Goal: Information Seeking & Learning: Compare options

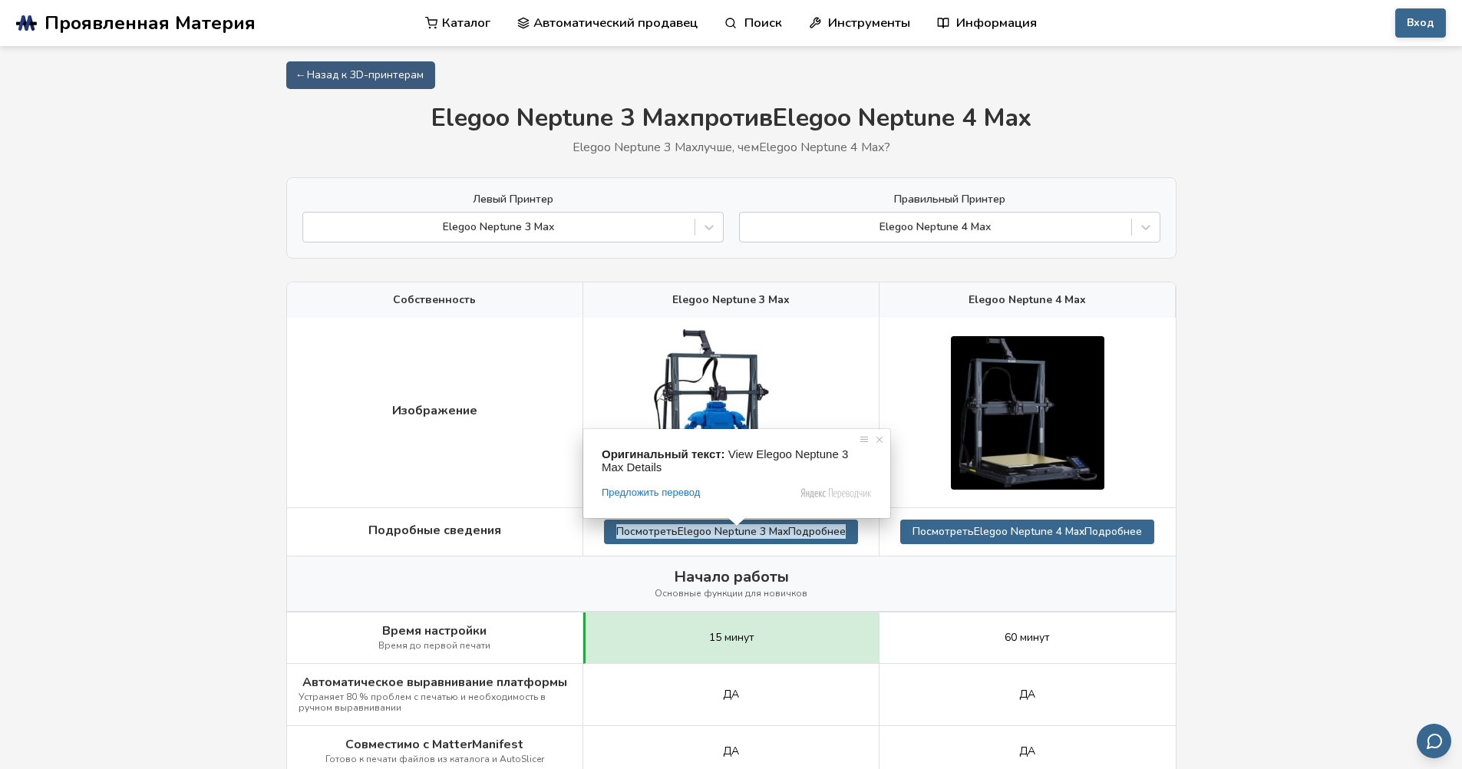
click at [730, 527] on span at bounding box center [737, 521] width 20 height 9
click at [826, 309] on div "Elegoo Neptune 3 Max" at bounding box center [731, 299] width 296 height 35
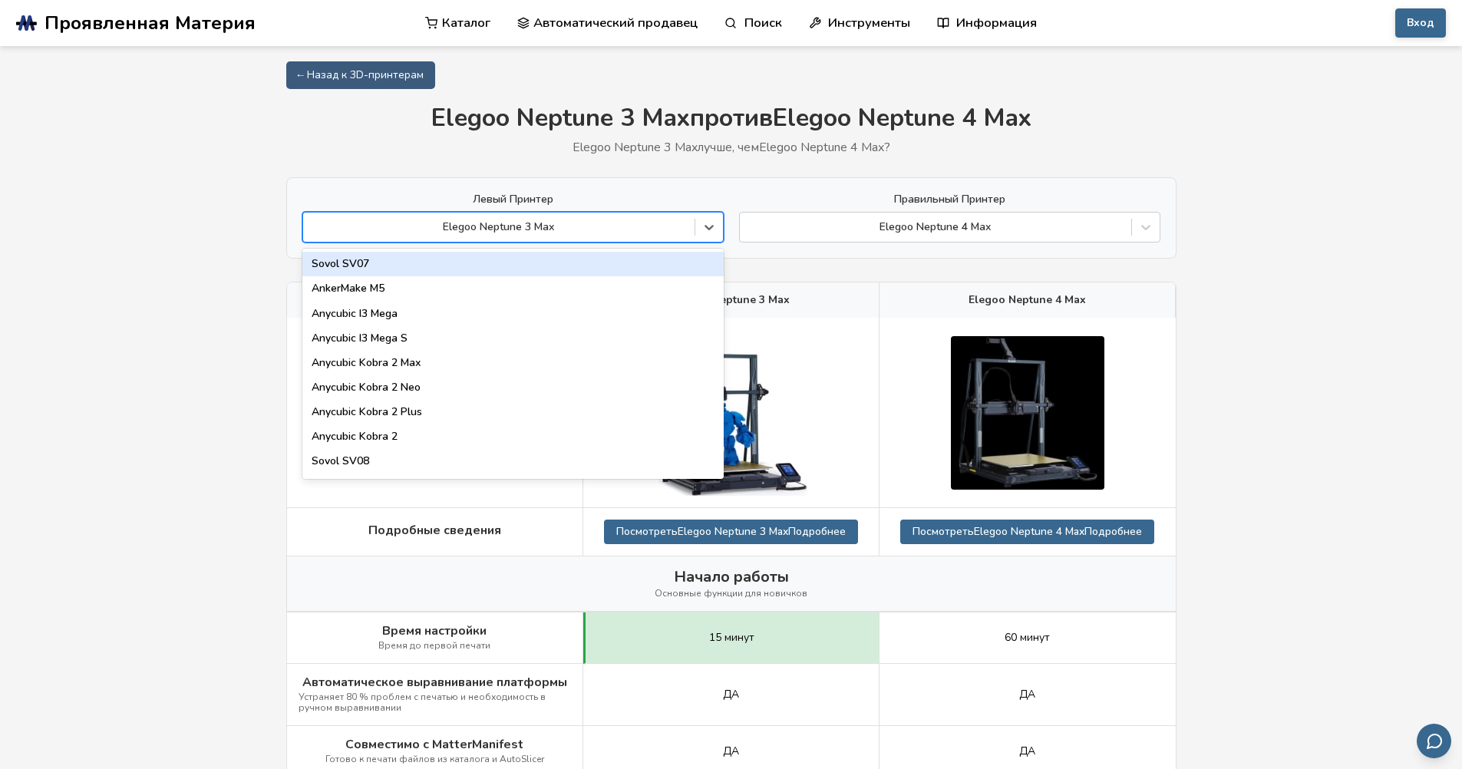
click at [656, 219] on div "Elegoo Neptune 3 Max" at bounding box center [499, 226] width 392 height 21
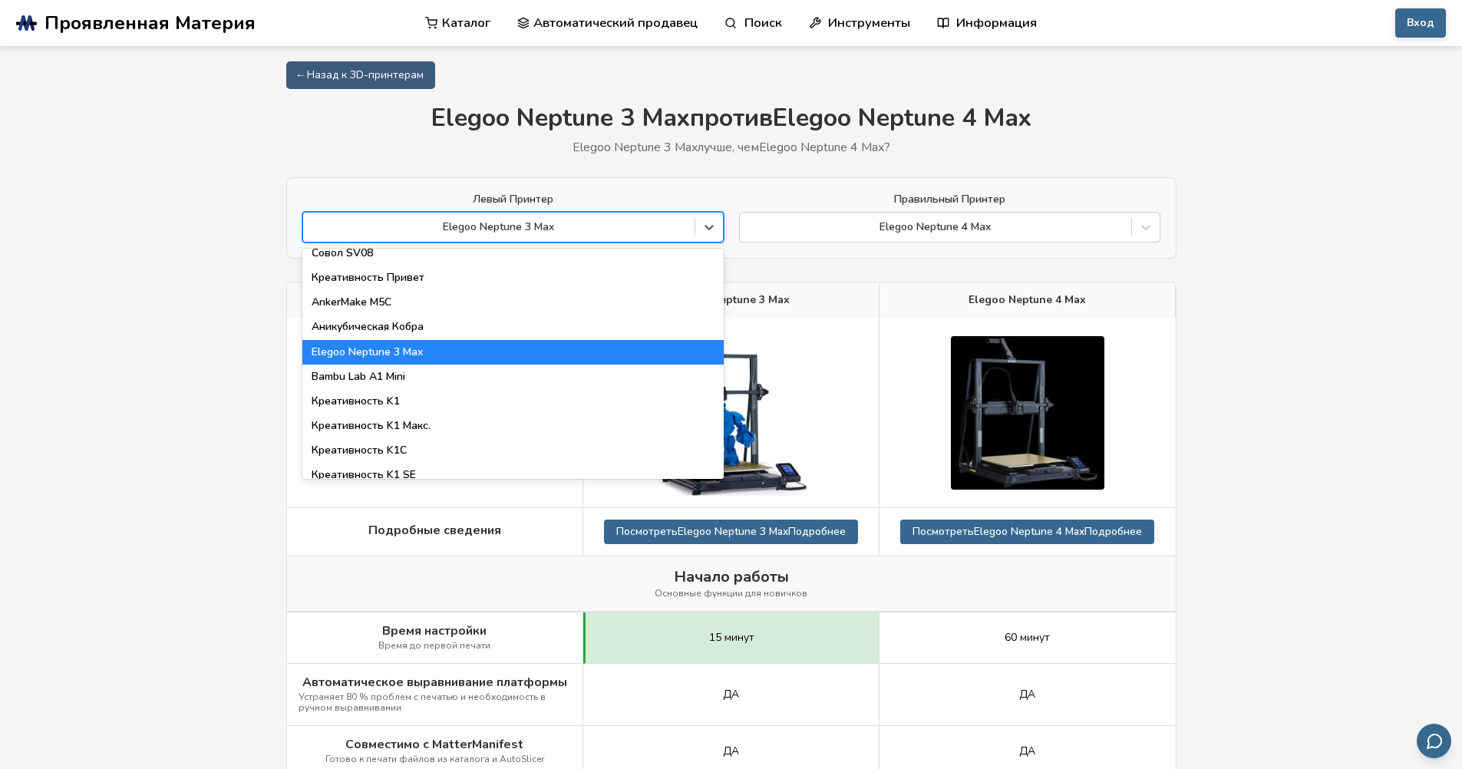
scroll to position [230, 0]
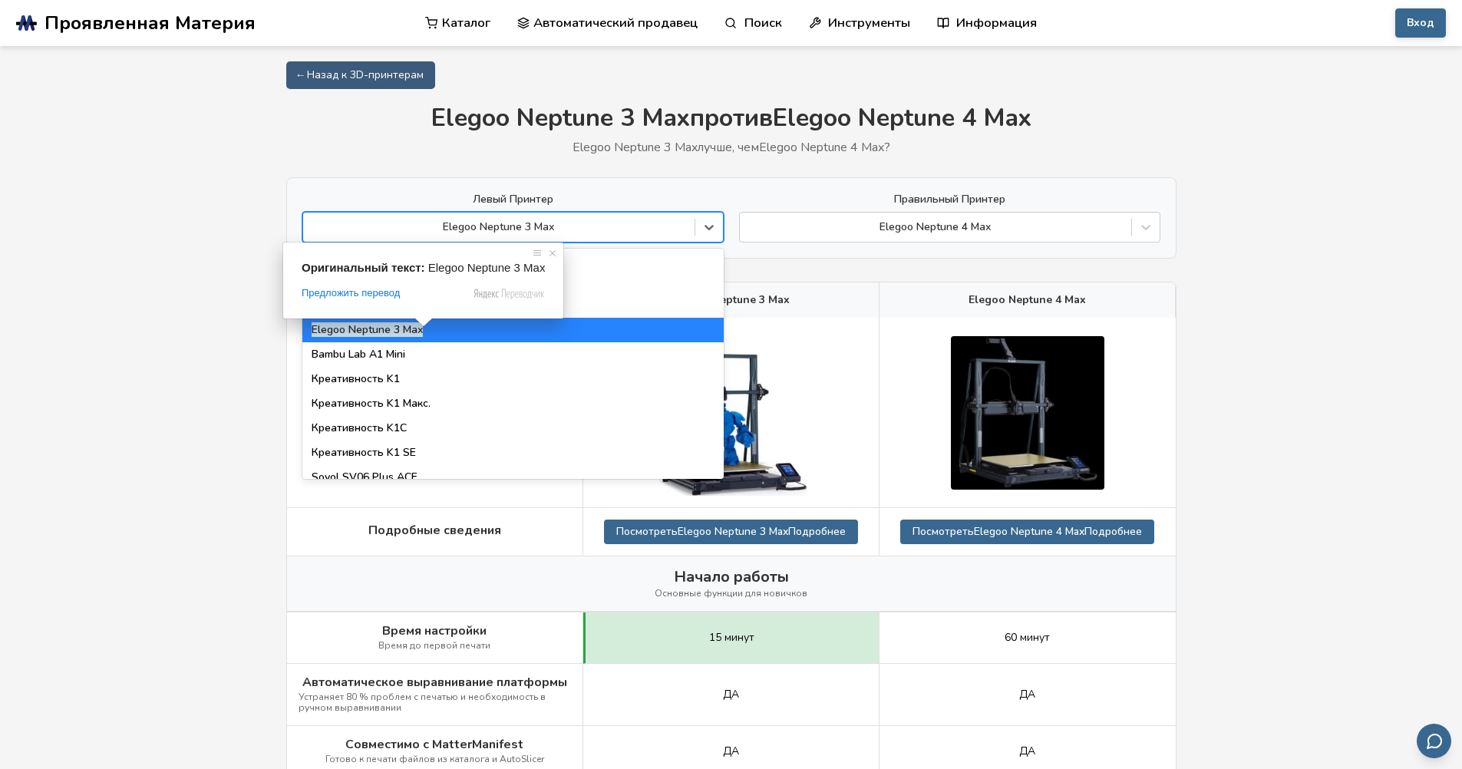
click at [584, 227] on div at bounding box center [499, 227] width 376 height 15
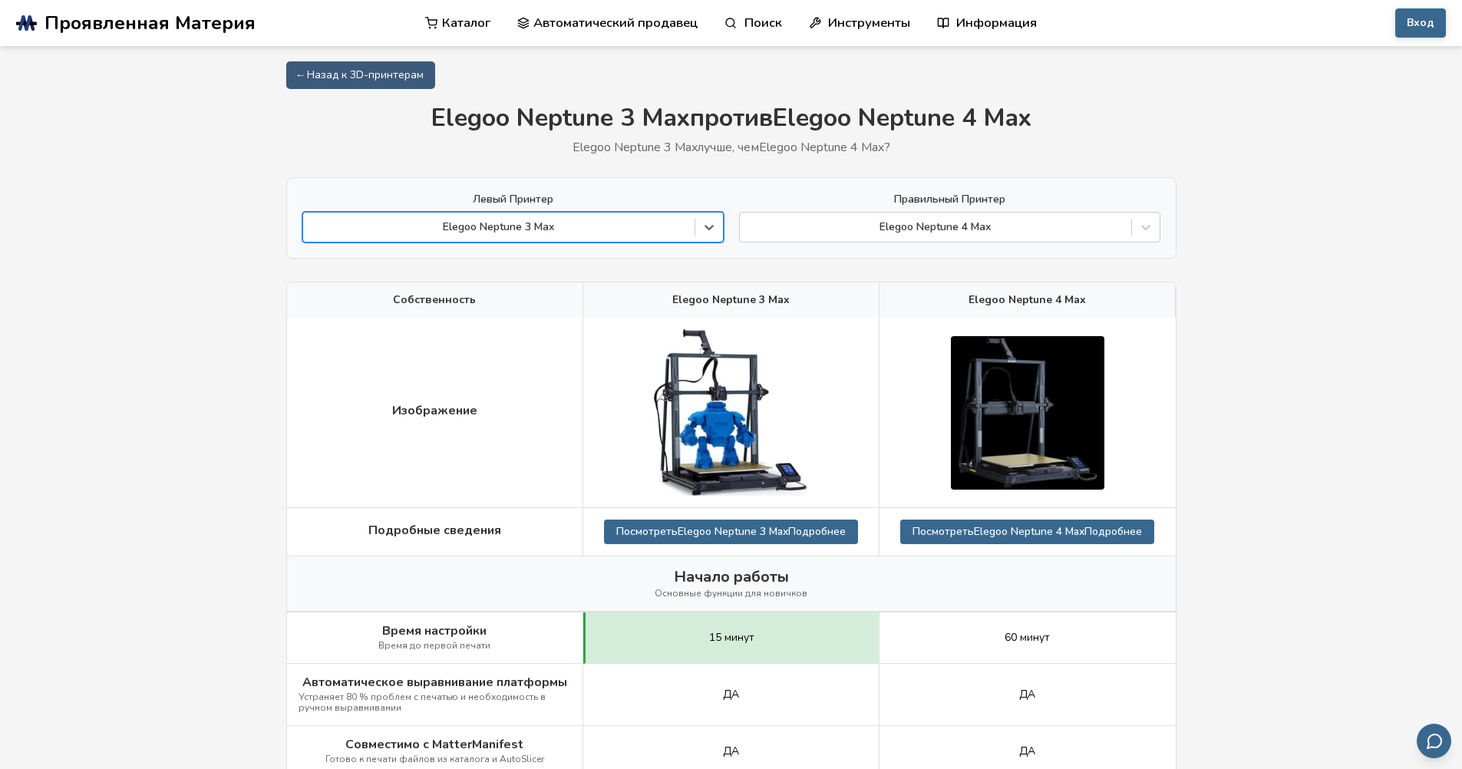
click at [538, 226] on div at bounding box center [499, 227] width 376 height 15
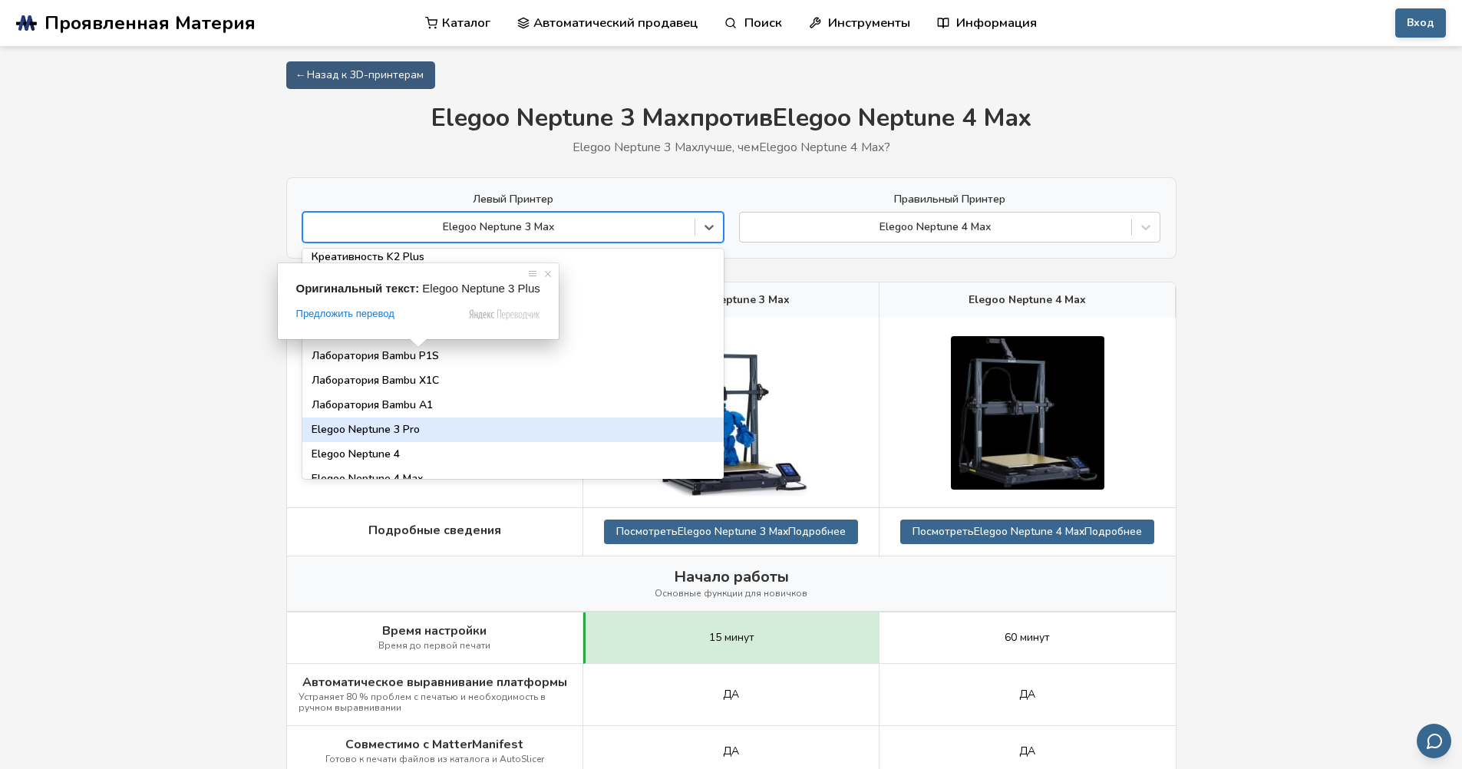
scroll to position [1075, 0]
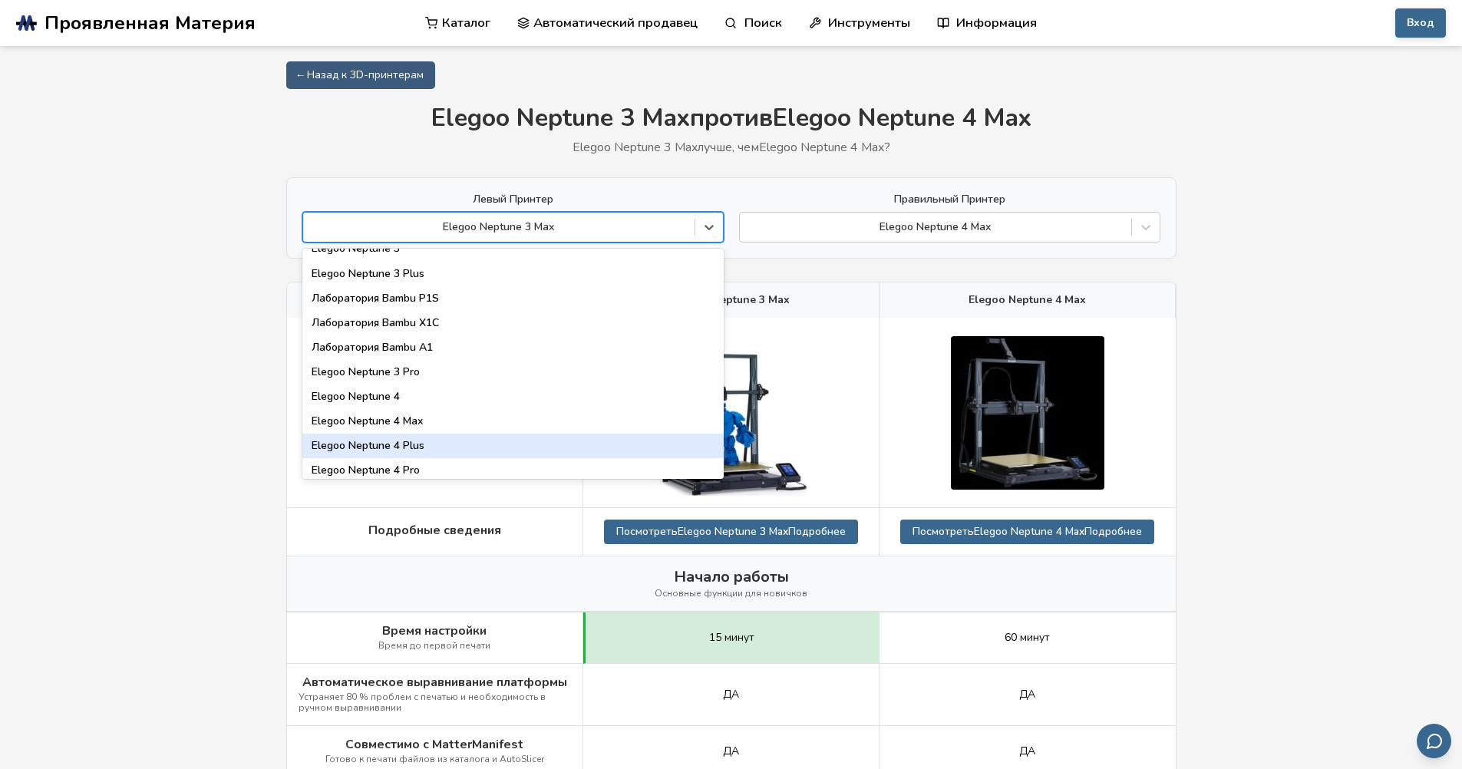
click at [436, 445] on div "Elegoo Neptune 4 Plus" at bounding box center [512, 446] width 421 height 25
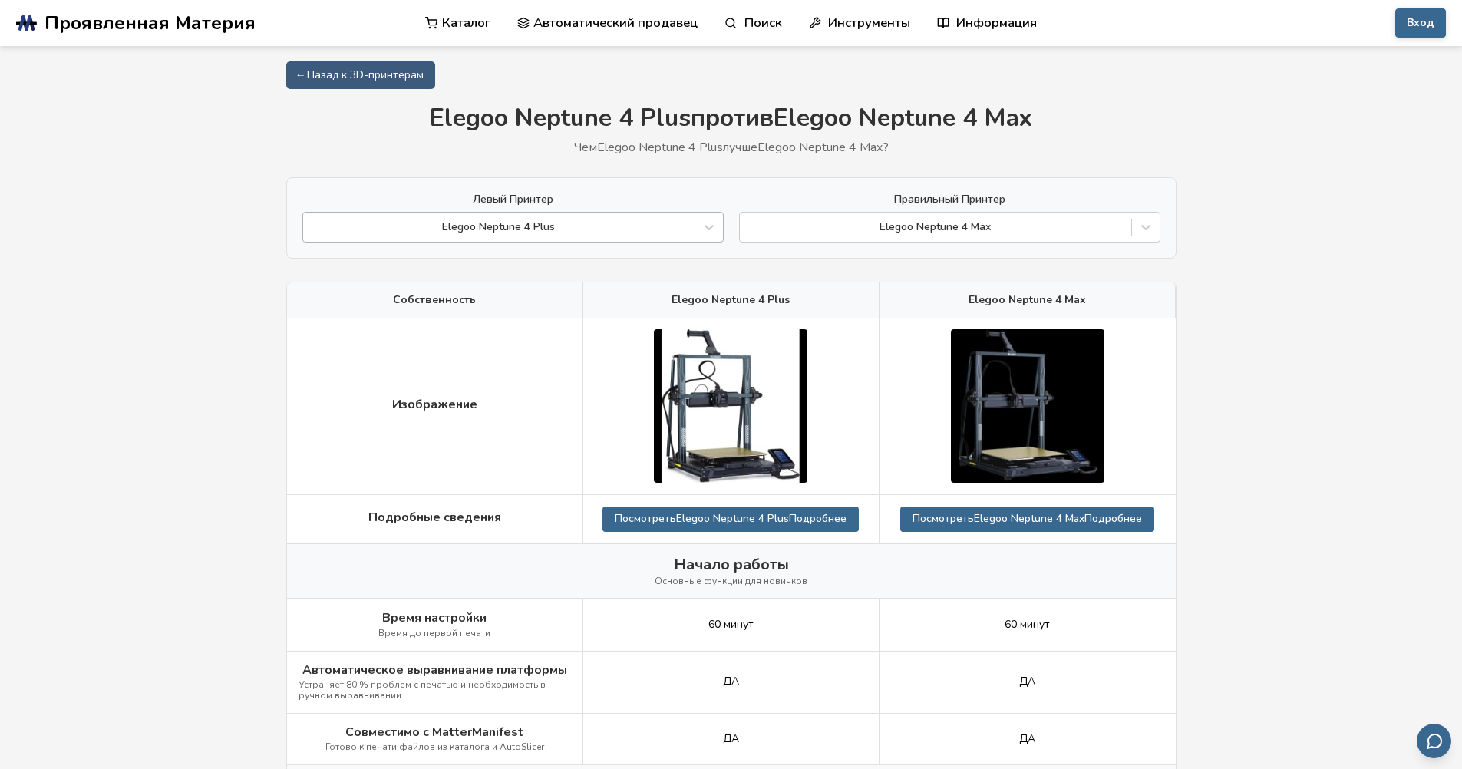
click at [588, 233] on div at bounding box center [499, 227] width 376 height 15
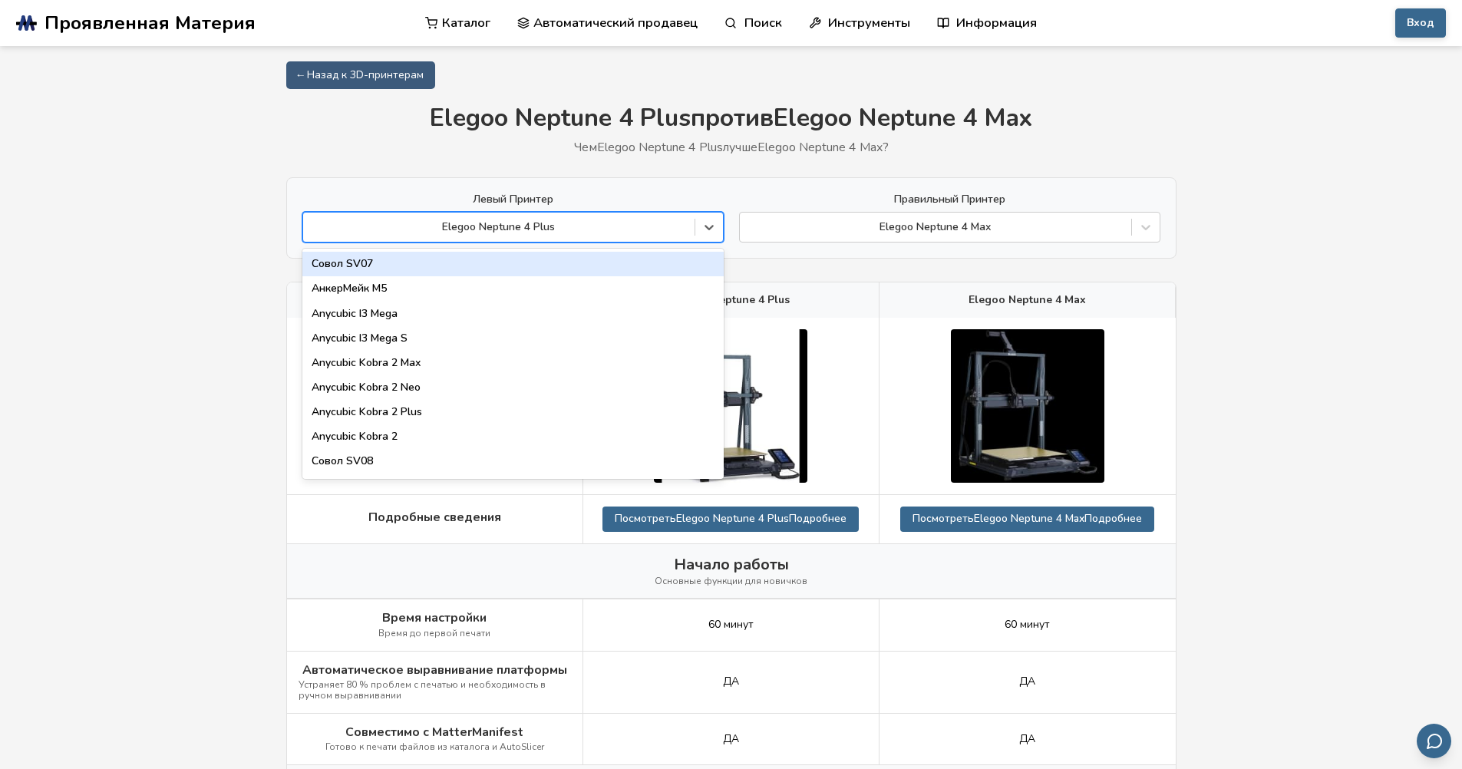
click at [588, 229] on div at bounding box center [499, 227] width 376 height 15
drag, startPoint x: 561, startPoint y: 228, endPoint x: 430, endPoint y: 225, distance: 131.3
click at [430, 225] on div at bounding box center [499, 227] width 376 height 15
drag, startPoint x: 451, startPoint y: 225, endPoint x: 565, endPoint y: 230, distance: 114.5
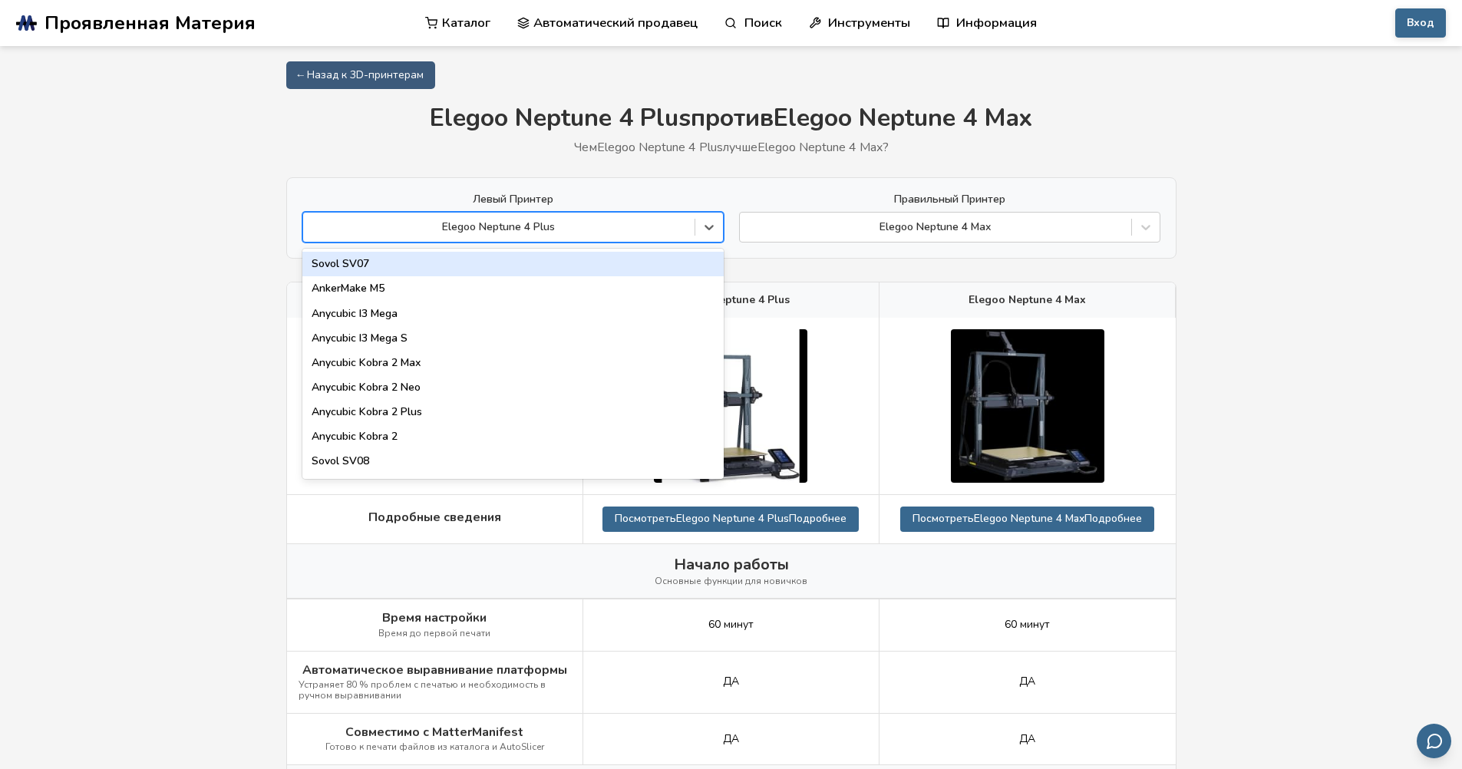
click at [562, 230] on div at bounding box center [499, 227] width 376 height 15
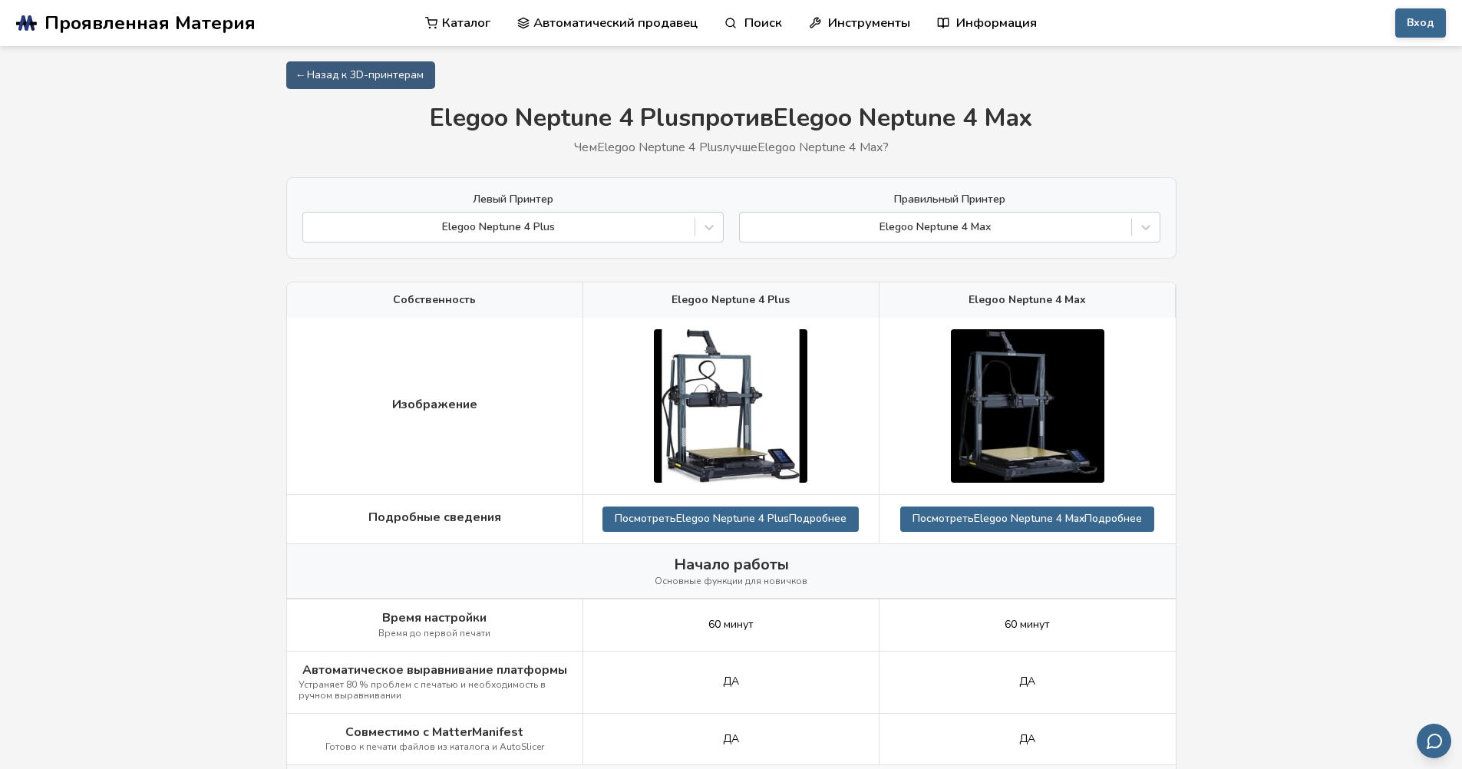
click at [570, 200] on label "Левый Принтер" at bounding box center [512, 199] width 421 height 12
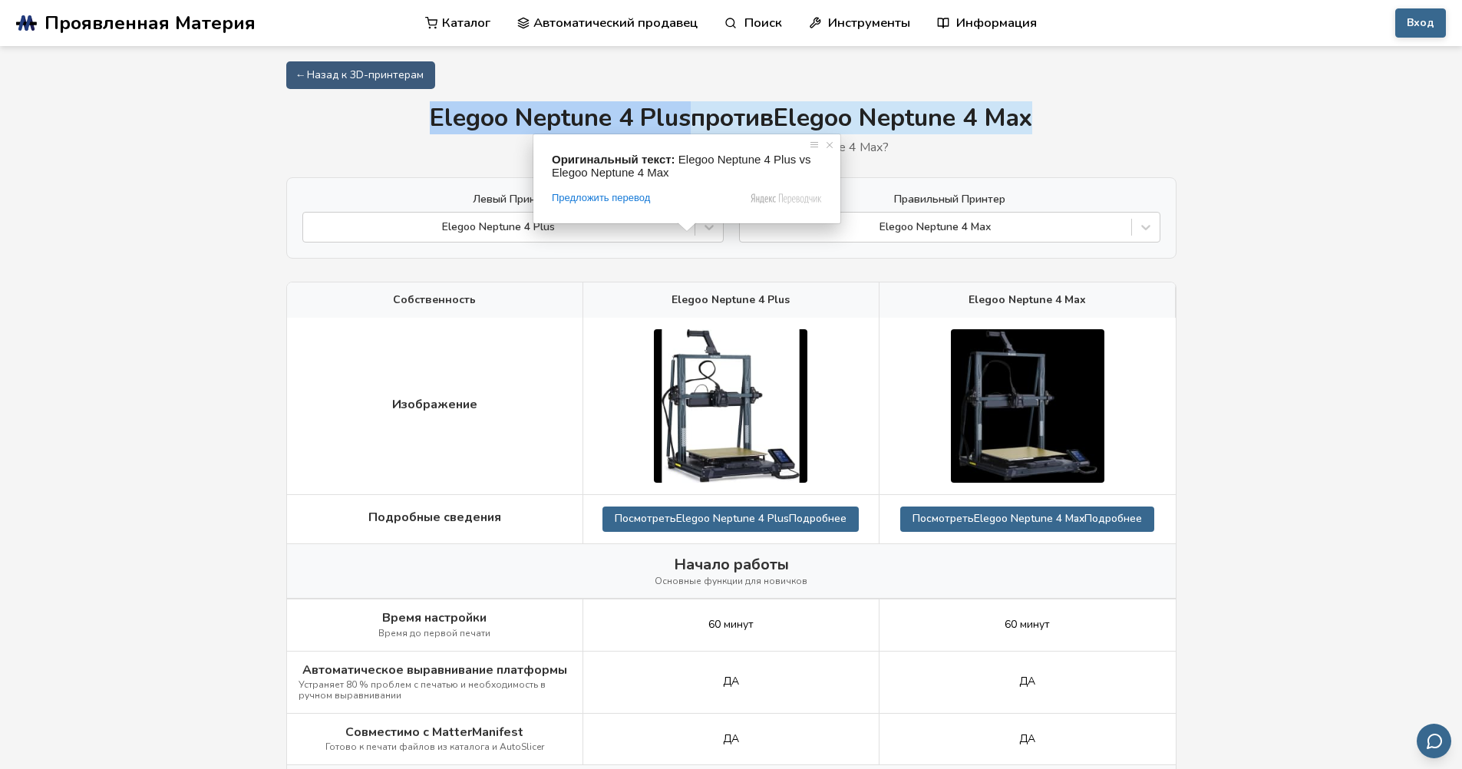
drag, startPoint x: 416, startPoint y: 122, endPoint x: 680, endPoint y: 119, distance: 264.1
click at [680, 119] on h1 "Elegoo Neptune 4 Plus против Elegoo Neptune 4 Max" at bounding box center [731, 118] width 890 height 28
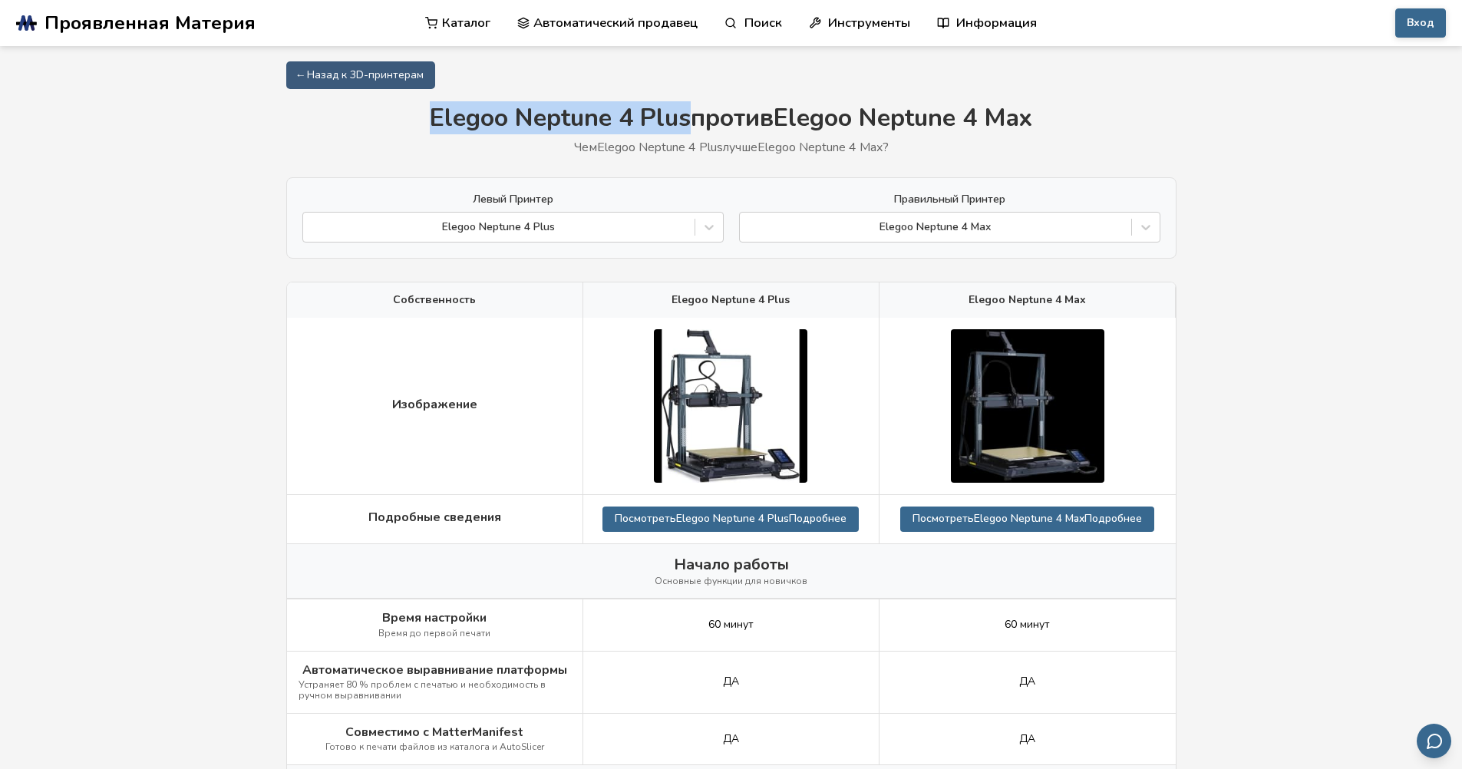
copy ya-tr-span "Elegoo Neptune 4 Plus"
